Goal: Information Seeking & Learning: Learn about a topic

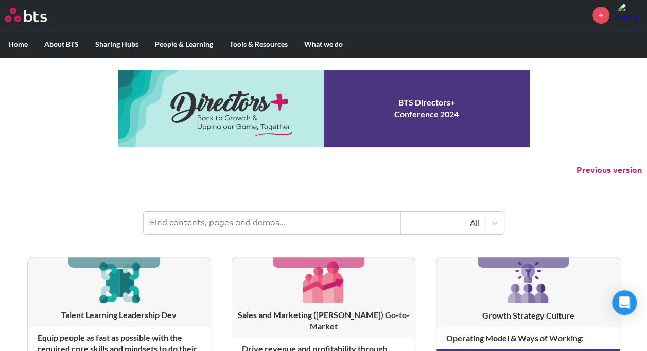
click at [196, 220] on input "text" at bounding box center [272, 223] width 257 height 23
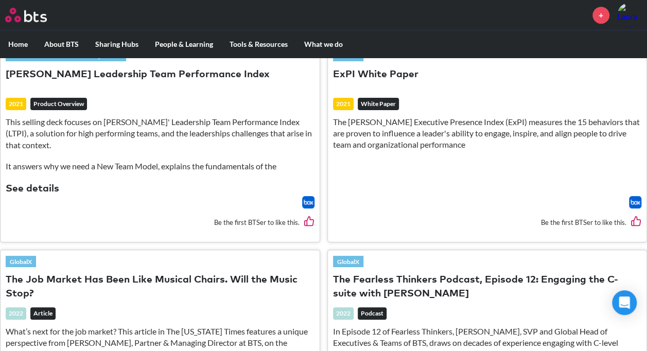
scroll to position [306, 0]
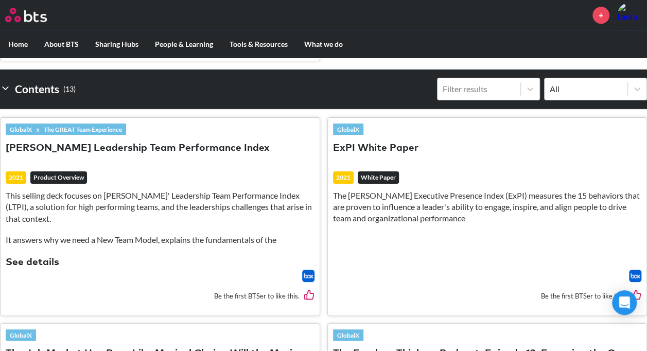
click at [174, 164] on header "GlobalX » The GREAT Team Experience [PERSON_NAME] Leadership Team Performance I…" at bounding box center [160, 196] width 309 height 147
click at [170, 147] on button "[PERSON_NAME] Leadership Team Performance Index" at bounding box center [138, 149] width 264 height 14
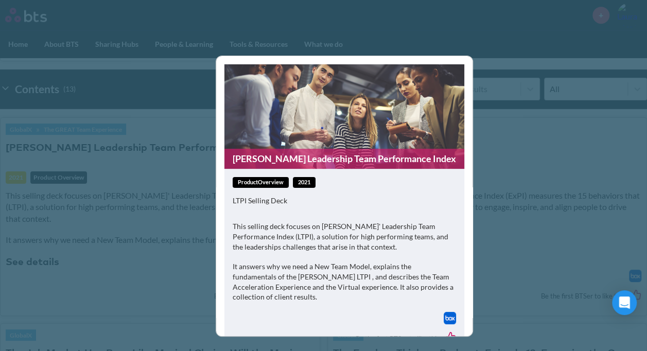
scroll to position [32, 0]
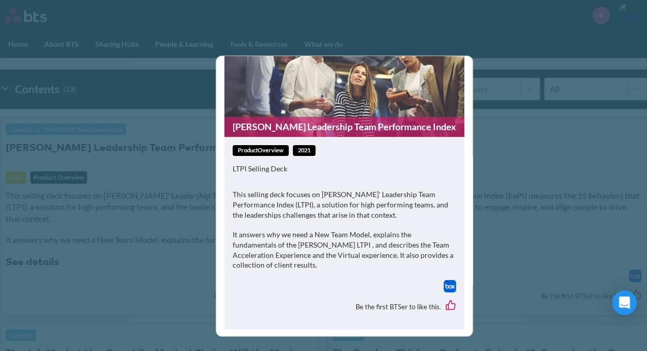
click at [444, 286] on img at bounding box center [450, 286] width 12 height 12
click at [499, 262] on div "[PERSON_NAME] Leadership Team Performance Index productOverview 2021 LTPI Selli…" at bounding box center [323, 175] width 647 height 351
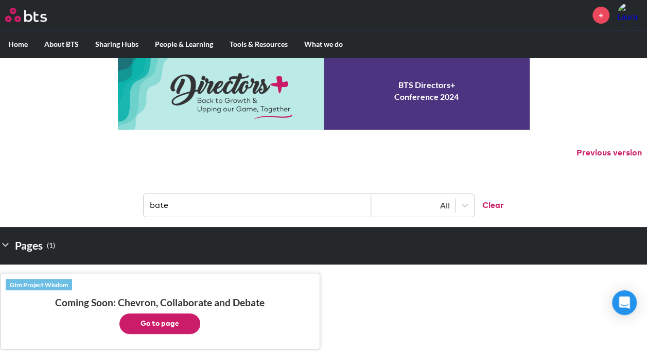
scroll to position [0, 0]
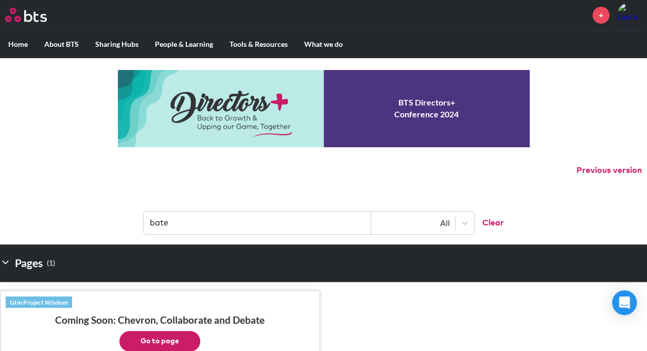
click at [180, 224] on input "bate" at bounding box center [258, 223] width 228 height 23
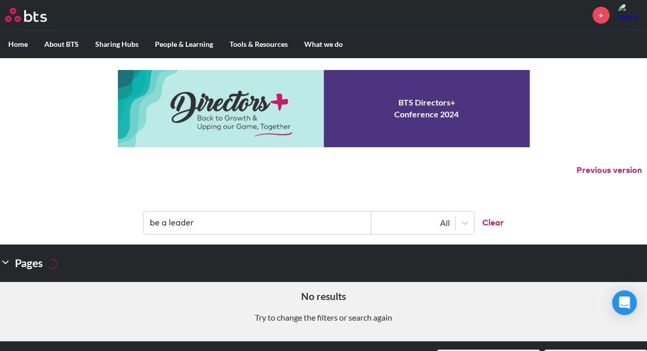
type input "be a leader"
